Goal: Task Accomplishment & Management: Complete application form

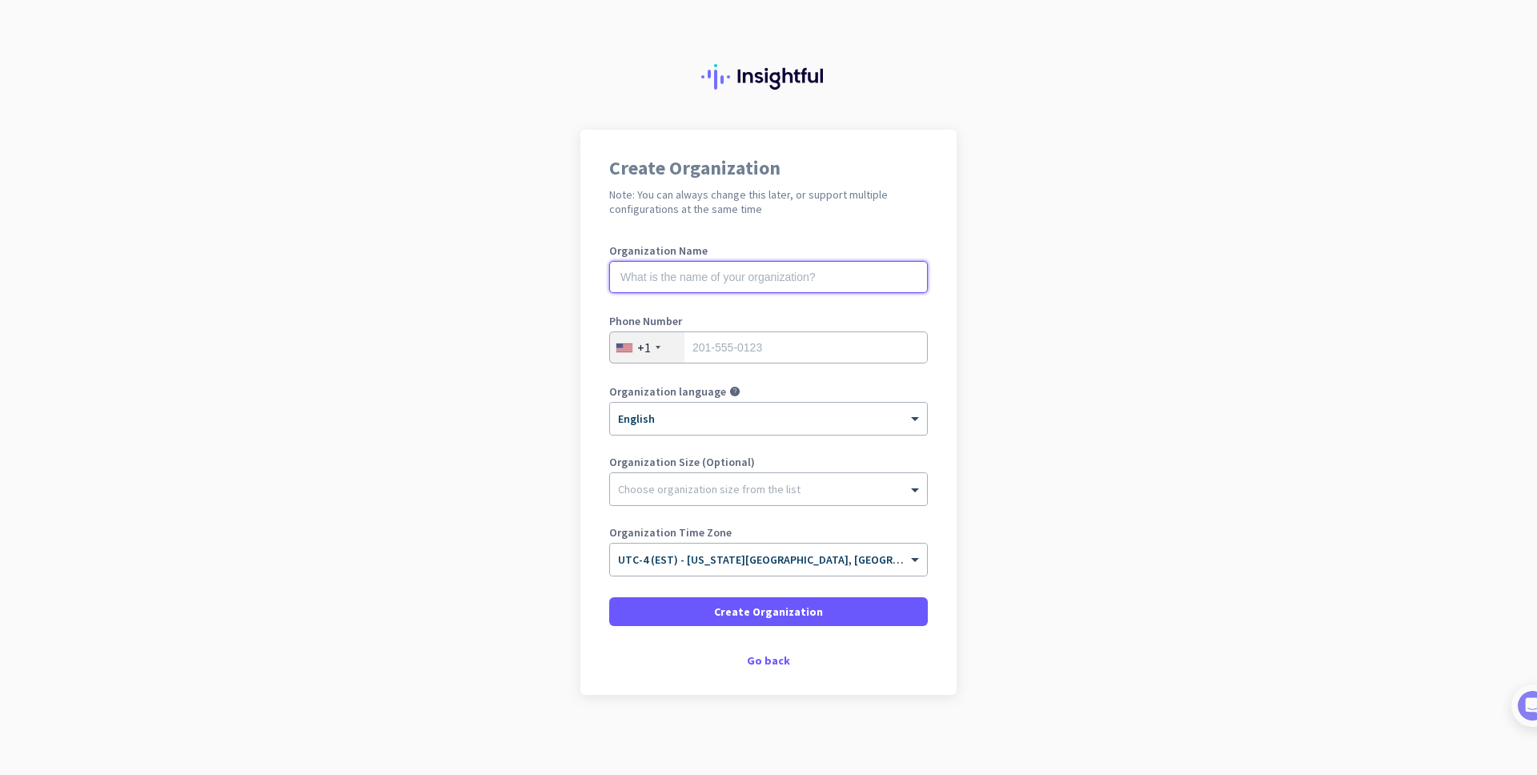
click at [722, 263] on input "text" at bounding box center [768, 277] width 319 height 32
type input "RCloud Labs"
type input "9259674757"
click at [743, 488] on div at bounding box center [768, 485] width 317 height 16
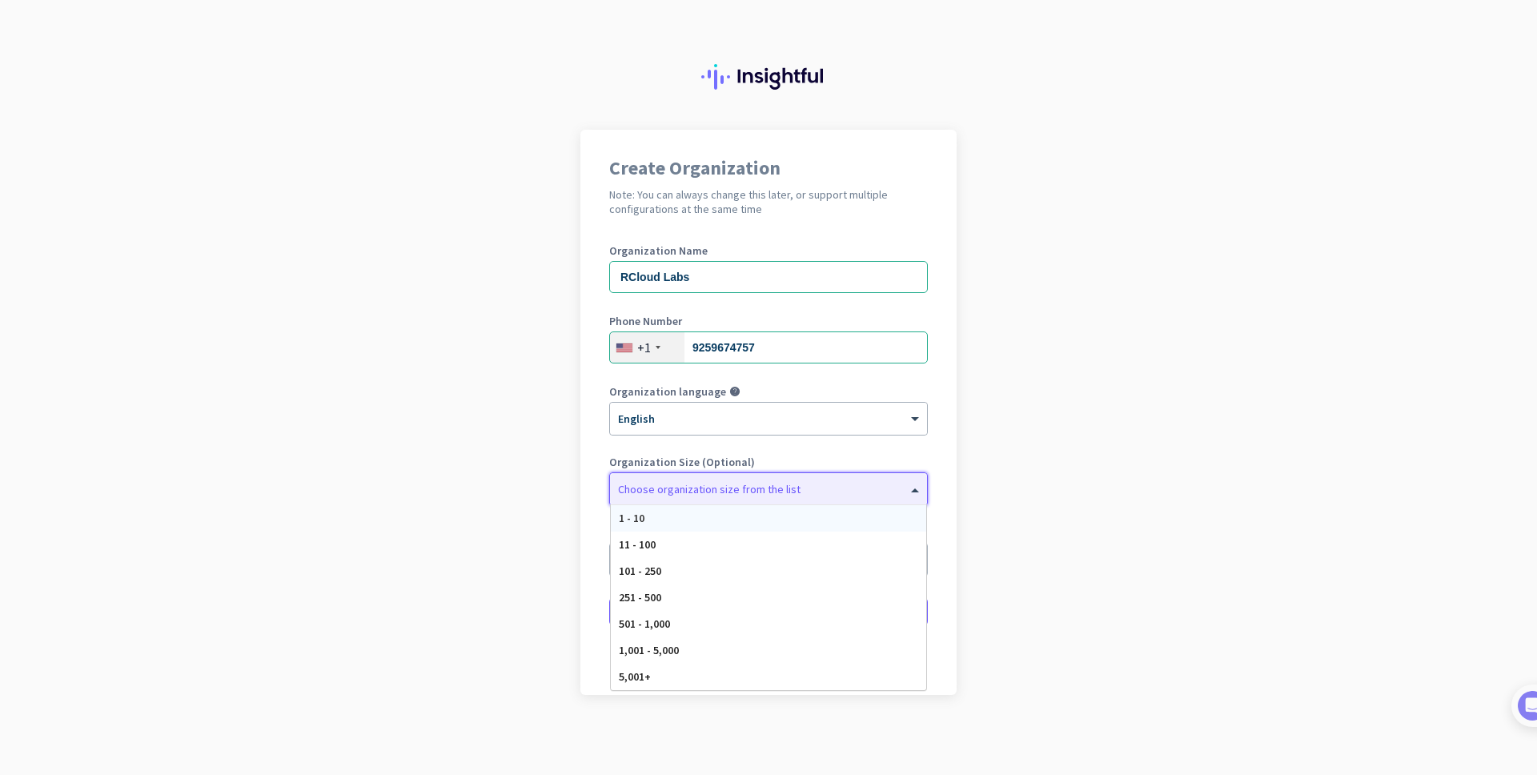
click at [710, 513] on div "1 - 10" at bounding box center [768, 518] width 315 height 26
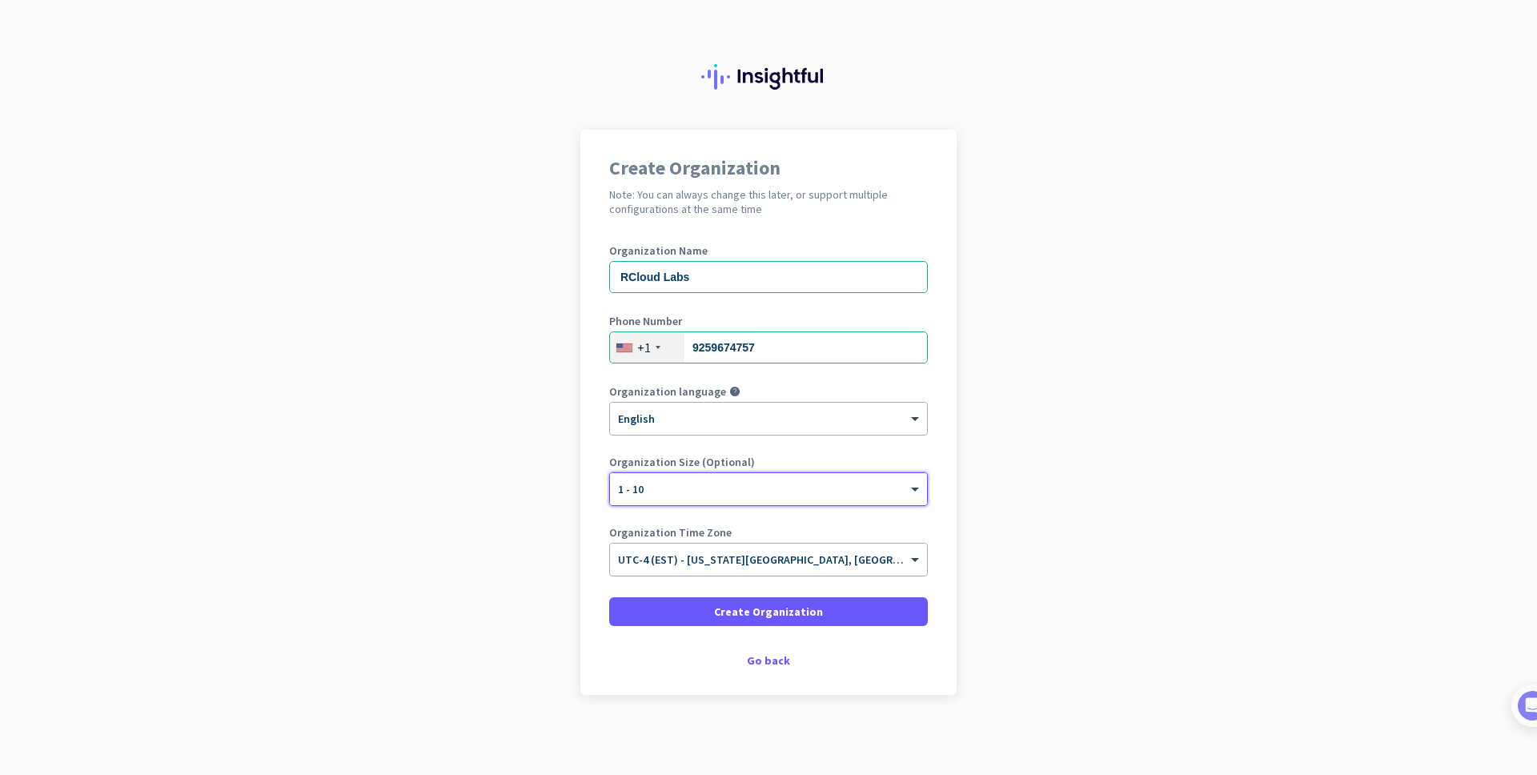
click at [837, 566] on span "UTC-4 (EST) - [US_STATE][GEOGRAPHIC_DATA], [GEOGRAPHIC_DATA], [GEOGRAPHIC_DATA]…" at bounding box center [896, 559] width 557 height 14
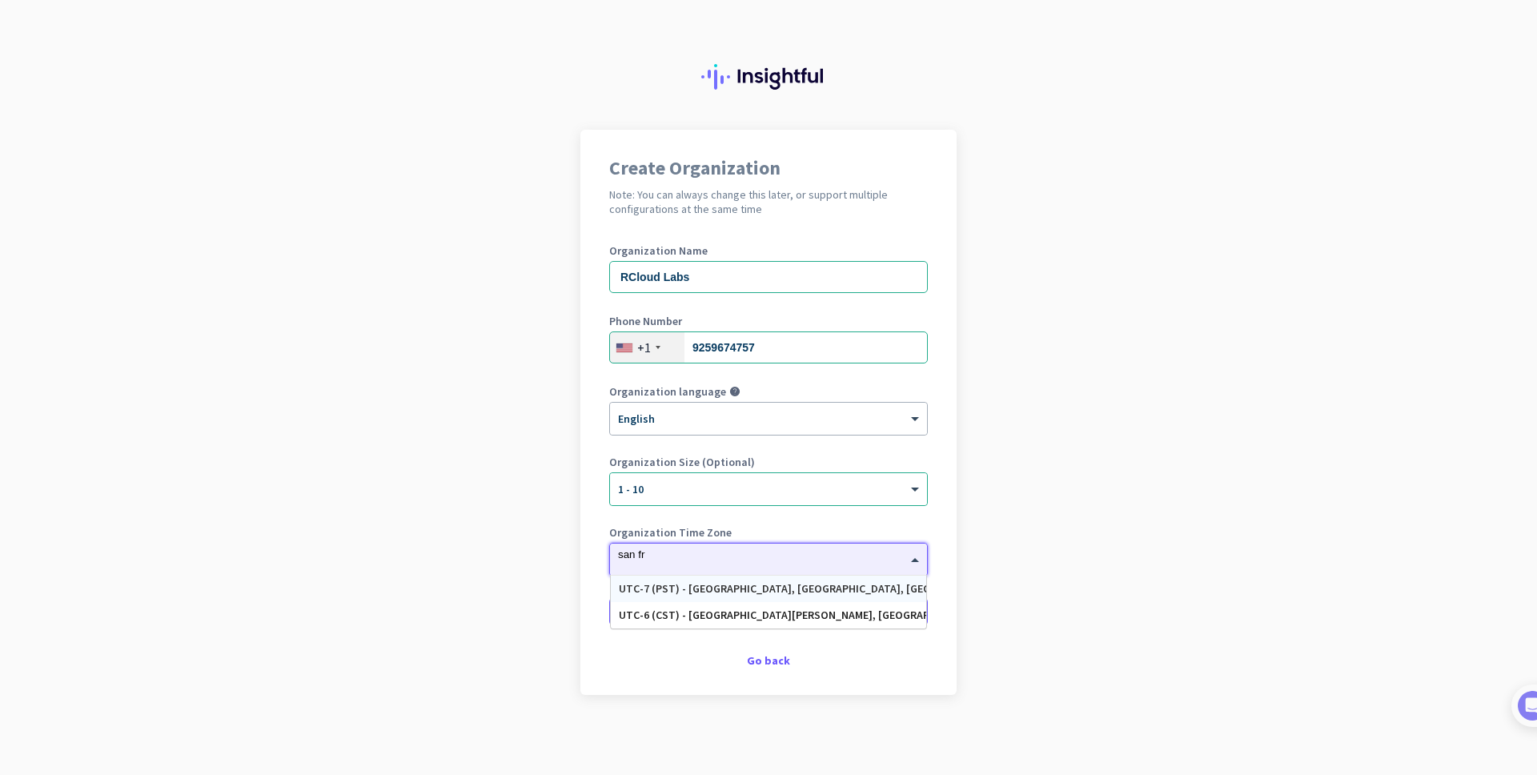
type input "san fra"
click at [823, 592] on div "UTC-7 (PST) - [GEOGRAPHIC_DATA], [GEOGRAPHIC_DATA], [GEOGRAPHIC_DATA][PERSON_NA…" at bounding box center [768, 589] width 299 height 14
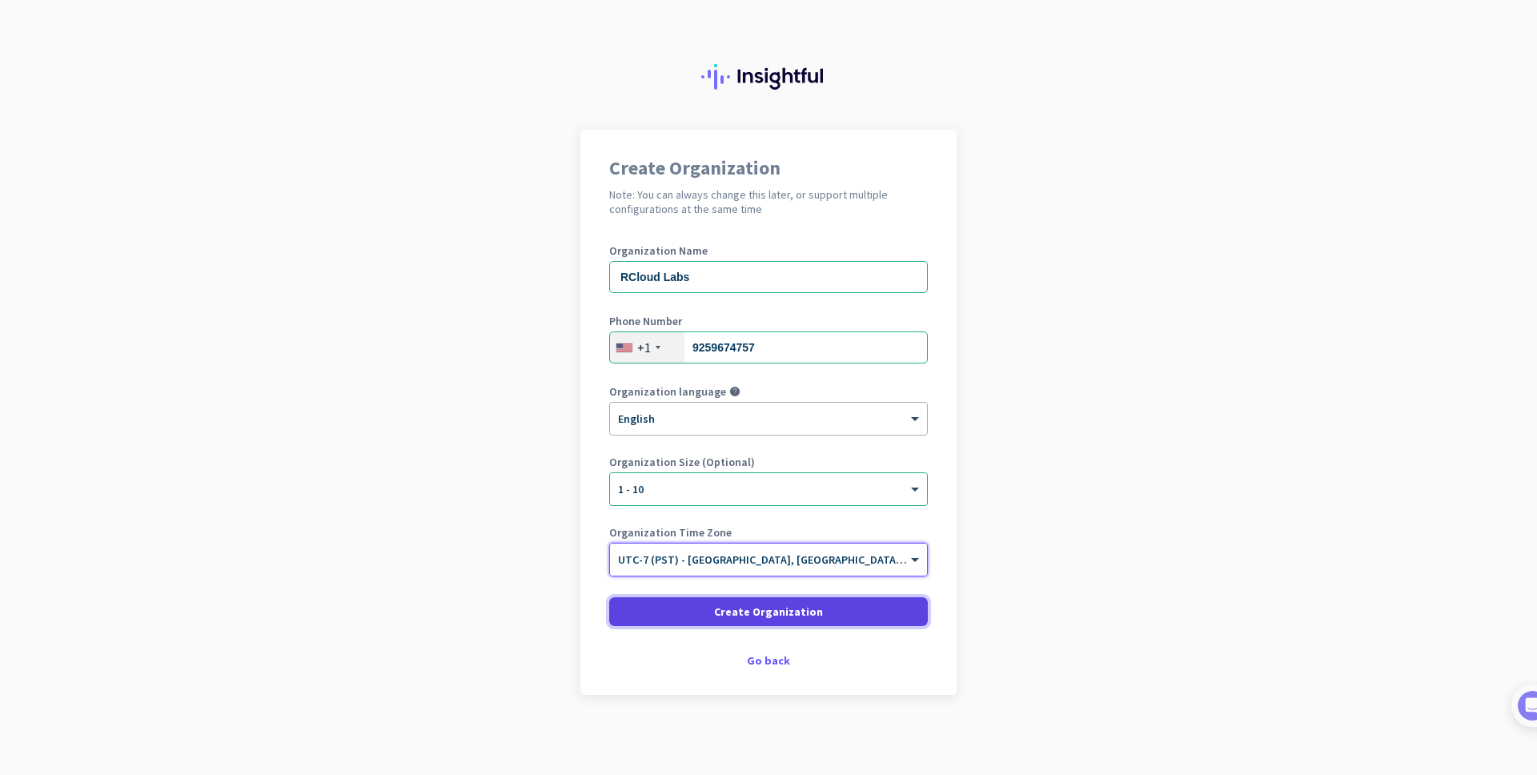
click at [820, 611] on span at bounding box center [768, 611] width 319 height 38
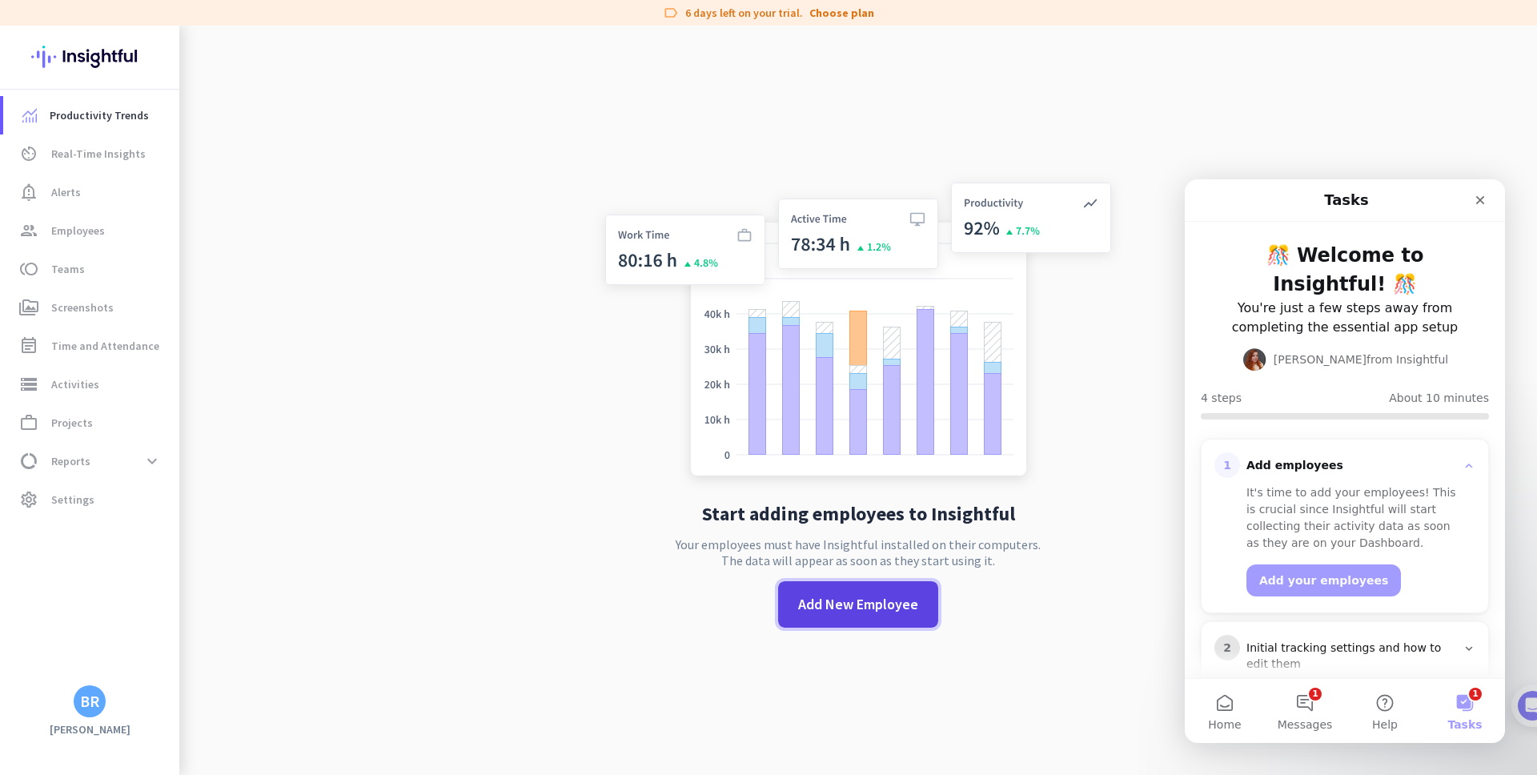
click at [861, 612] on span "Add New Employee" at bounding box center [858, 604] width 120 height 21
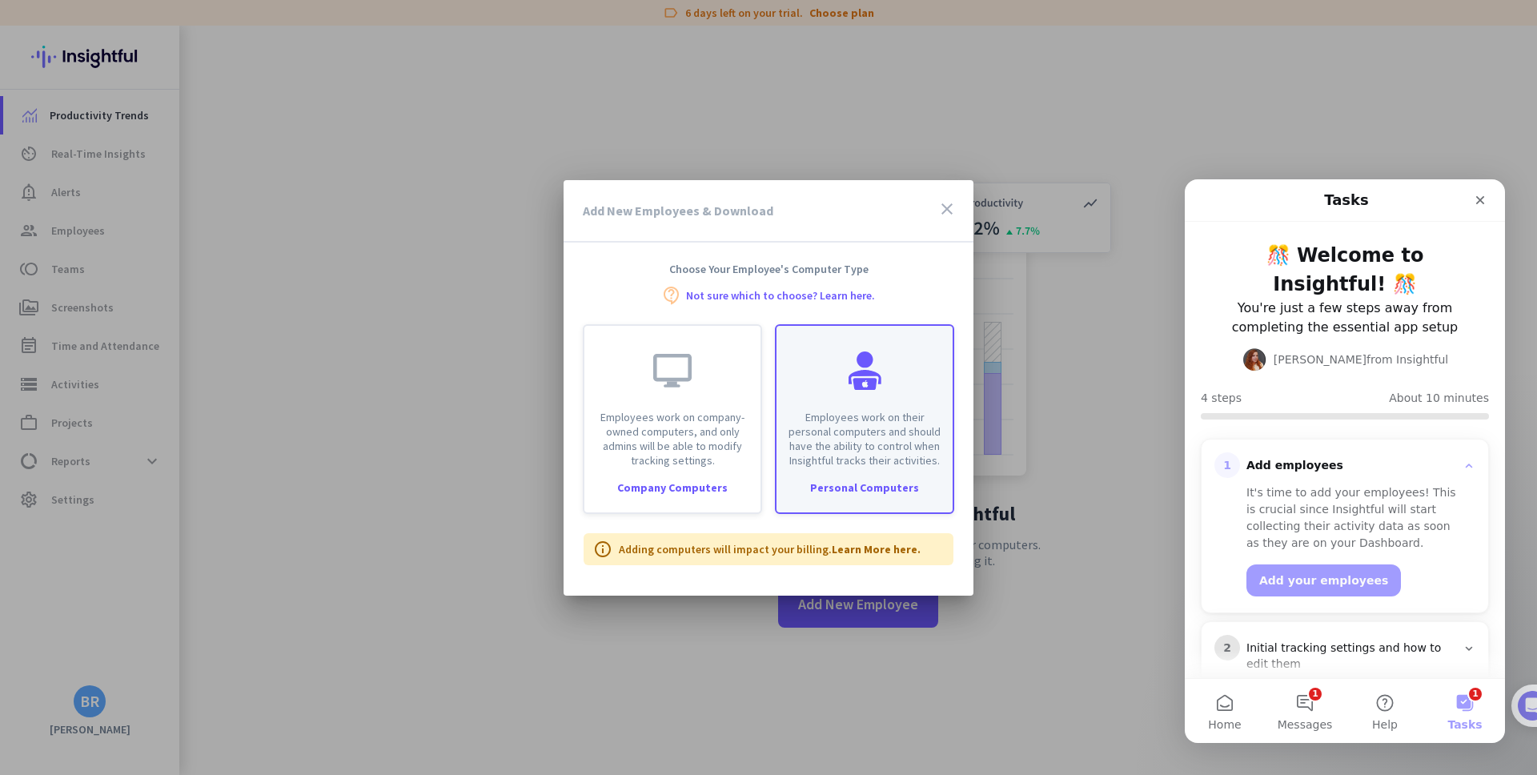
click at [872, 403] on div "Employees work on their personal computers and should have the ability to contr…" at bounding box center [864, 397] width 176 height 142
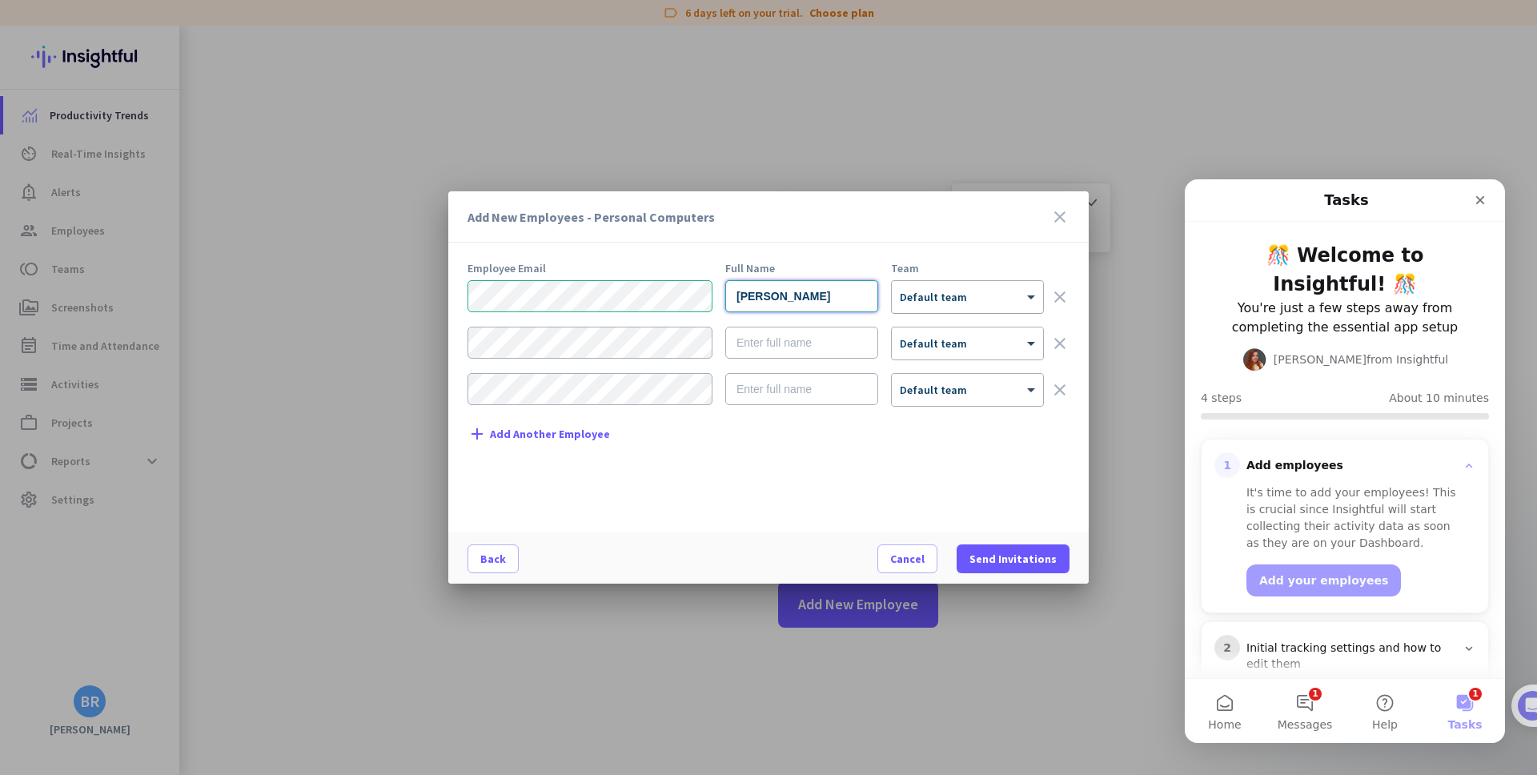
type input "[PERSON_NAME]"
click at [941, 297] on div at bounding box center [967, 292] width 151 height 14
click at [957, 250] on div "Add New Employees - Personal Computers close Employee Email Full Name Team [PER…" at bounding box center [768, 387] width 640 height 392
click at [1020, 542] on span at bounding box center [1013, 559] width 113 height 38
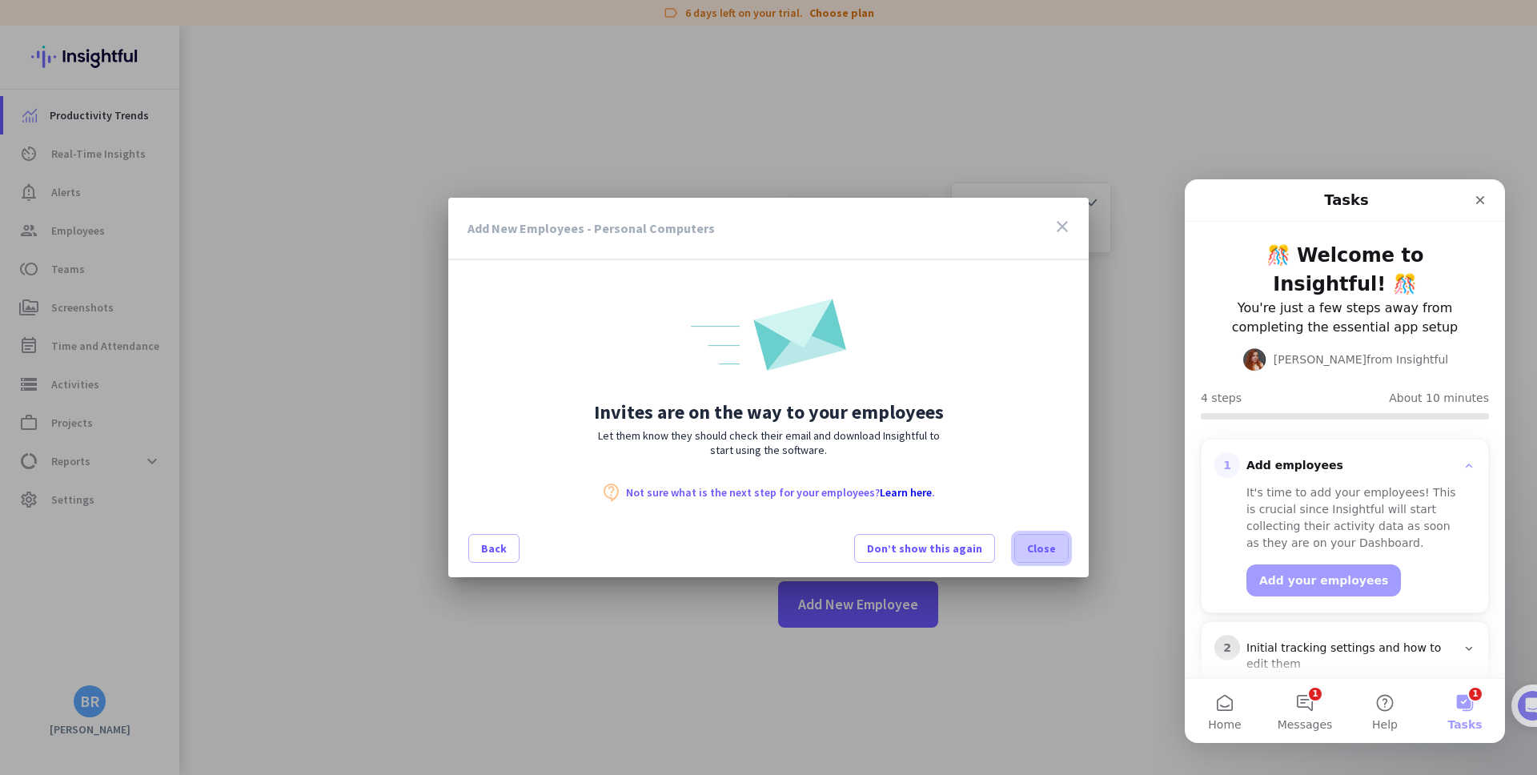
click at [1051, 557] on span at bounding box center [1041, 548] width 53 height 38
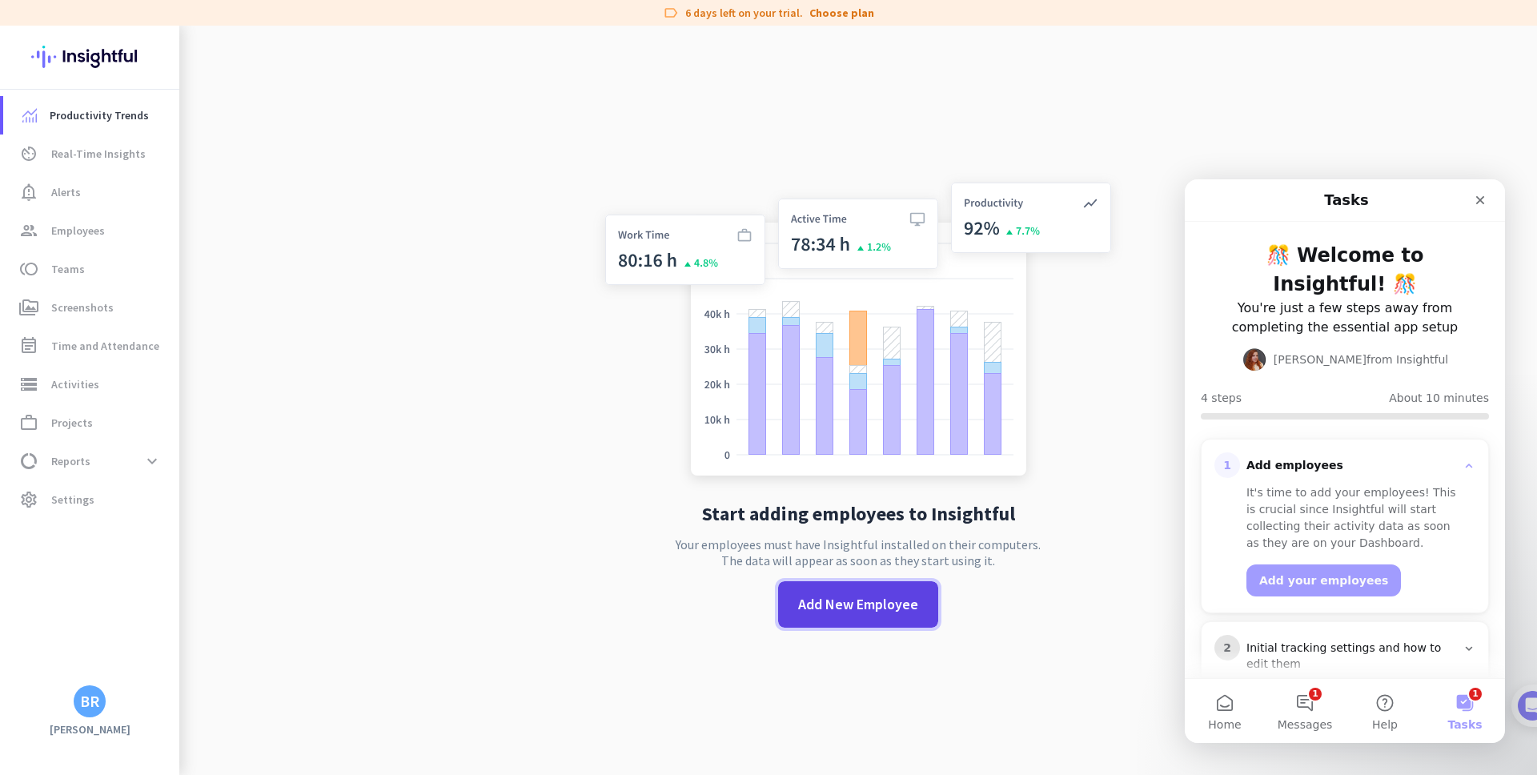
click at [882, 606] on span "Add New Employee" at bounding box center [858, 604] width 120 height 21
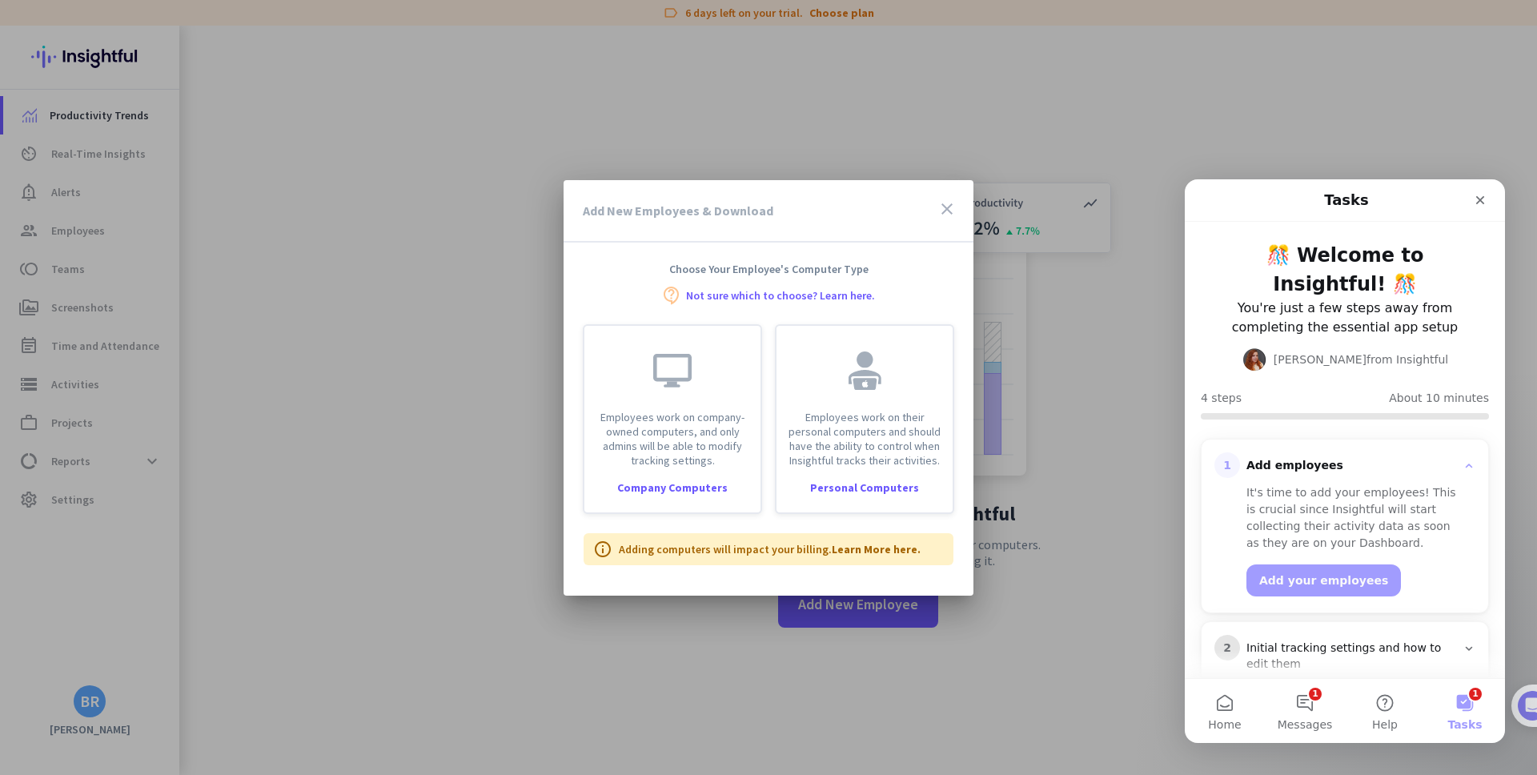
click at [946, 209] on icon "close" at bounding box center [946, 208] width 19 height 19
